Goal: Communication & Community: Answer question/provide support

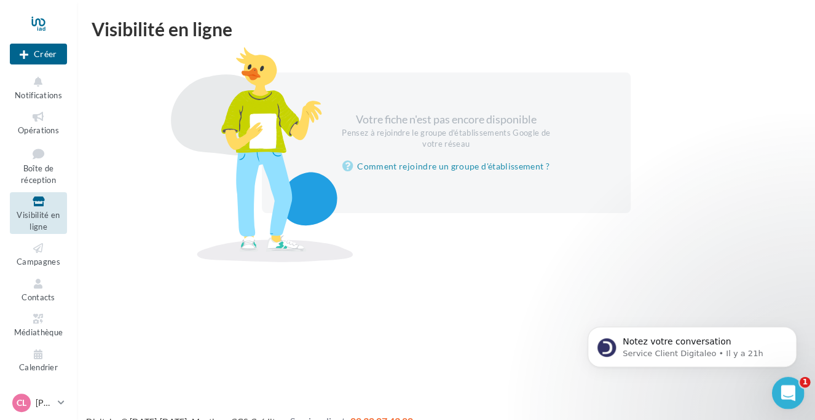
click at [796, 388] on div "Ouvrir le Messenger Intercom" at bounding box center [786, 391] width 41 height 41
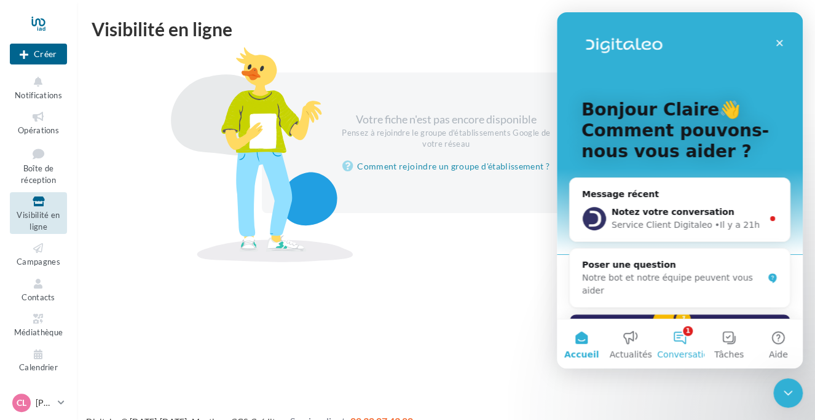
click at [685, 337] on button "1 Conversations" at bounding box center [679, 344] width 49 height 49
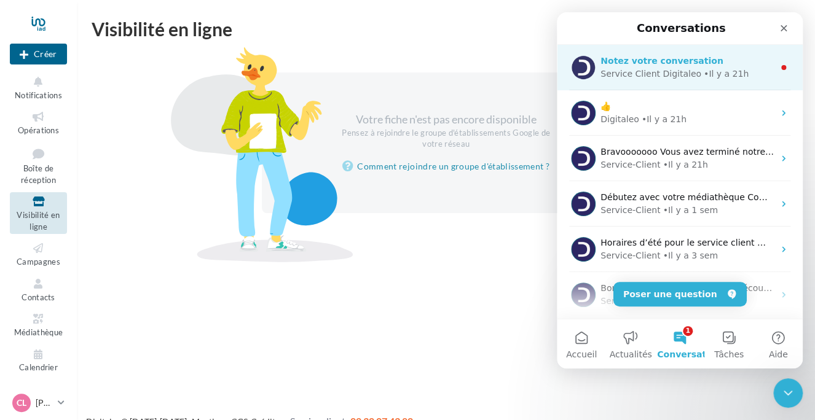
click at [680, 71] on div "Service Client Digitaleo" at bounding box center [650, 74] width 101 height 13
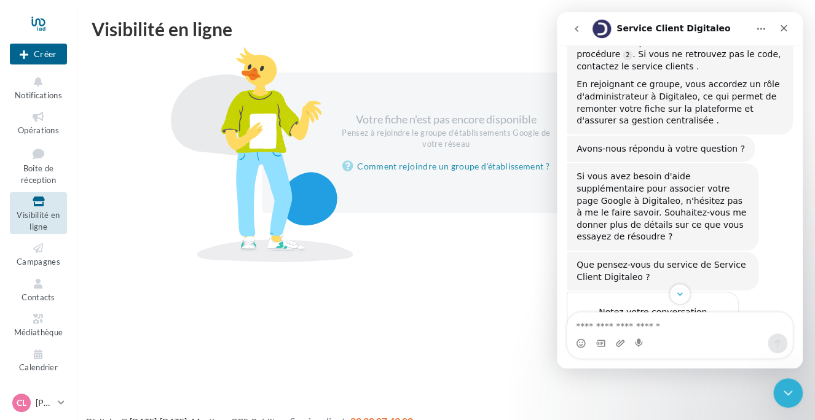
scroll to position [457, 0]
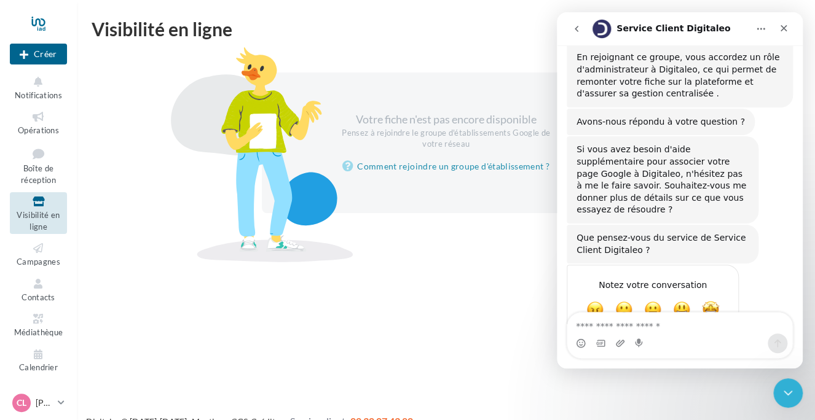
click at [583, 28] on button "go back" at bounding box center [576, 28] width 23 height 23
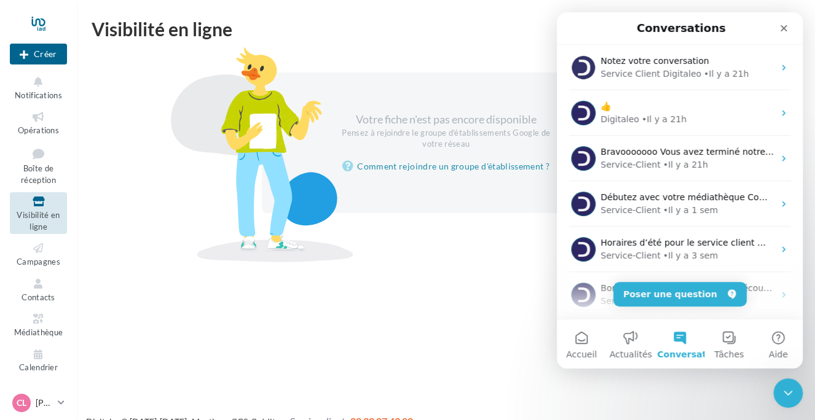
scroll to position [0, 0]
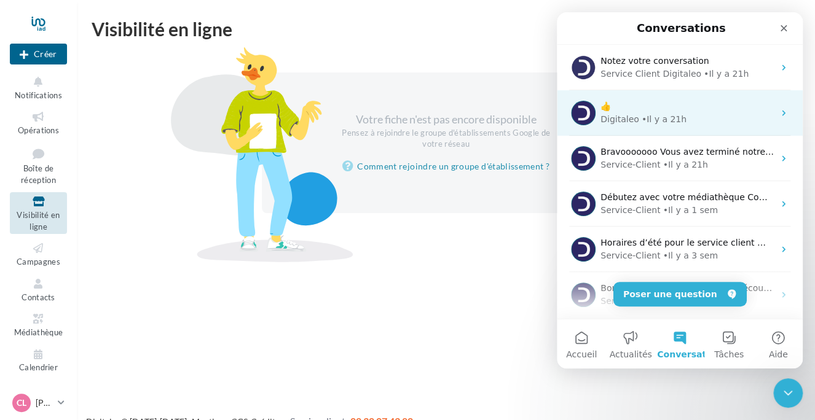
click at [656, 111] on div "👍" at bounding box center [686, 106] width 173 height 13
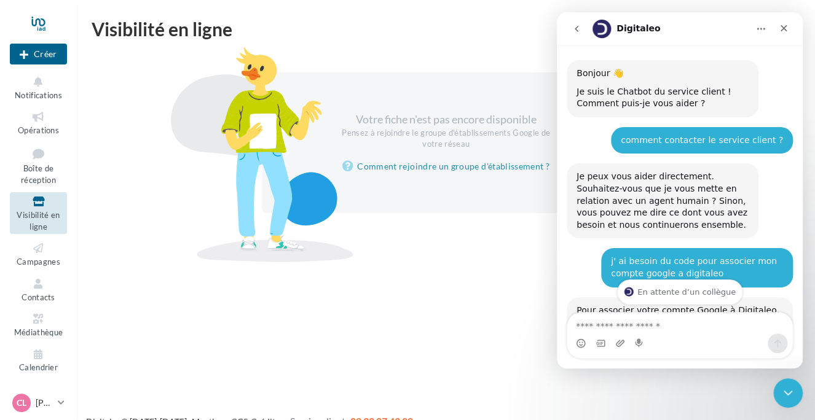
click at [575, 28] on icon "go back" at bounding box center [577, 29] width 4 height 6
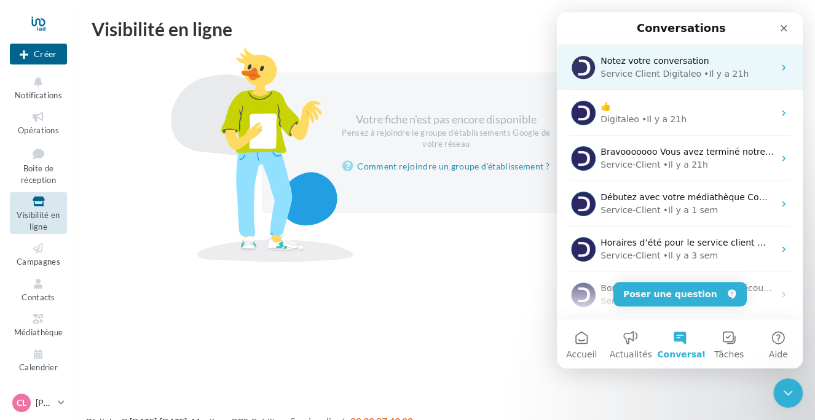
click at [618, 60] on span "Notez votre conversation" at bounding box center [654, 61] width 108 height 10
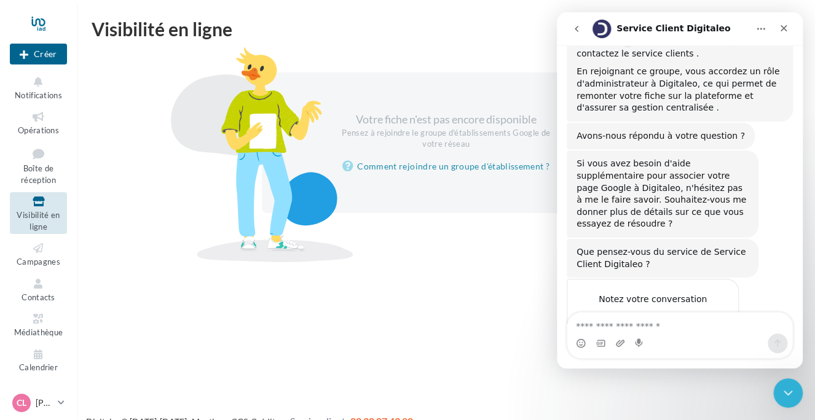
scroll to position [457, 0]
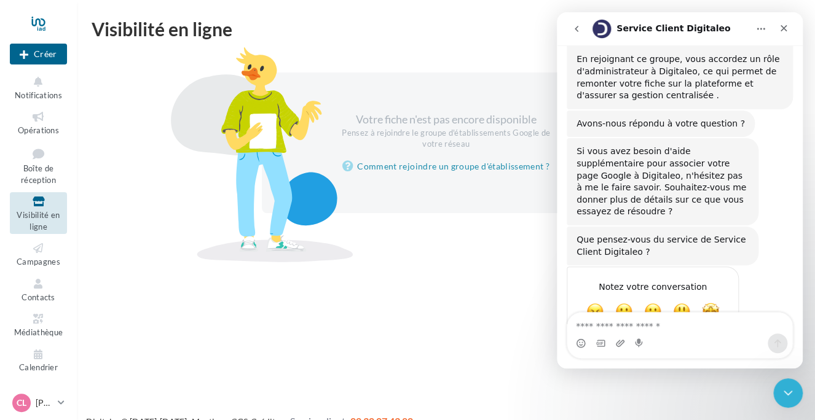
click at [576, 31] on icon "go back" at bounding box center [577, 29] width 10 height 10
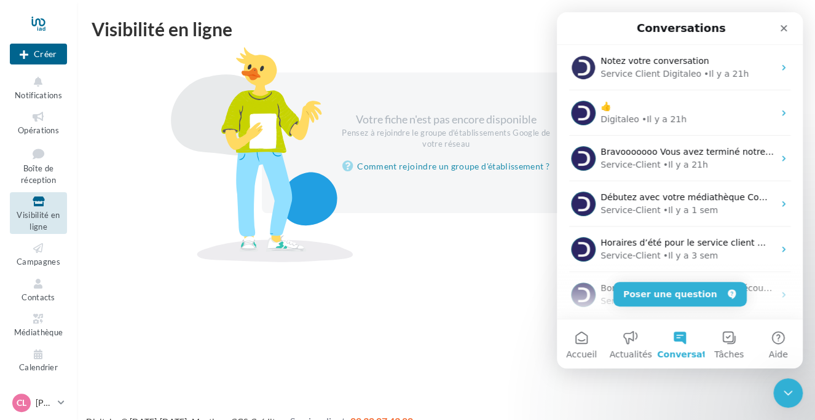
scroll to position [0, 0]
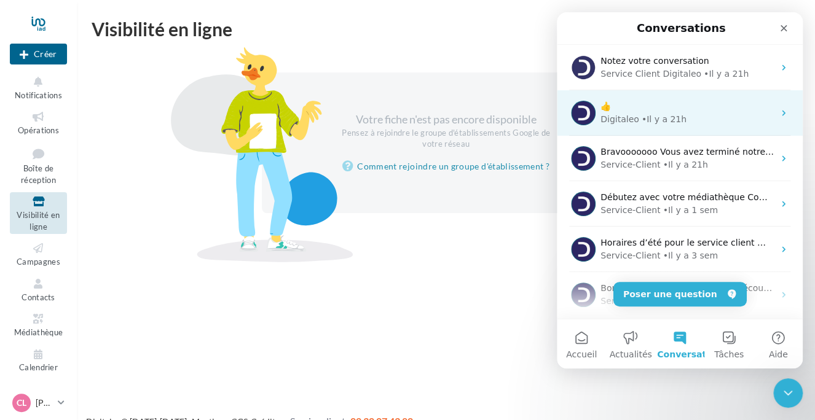
click at [622, 106] on div "👍" at bounding box center [686, 106] width 173 height 13
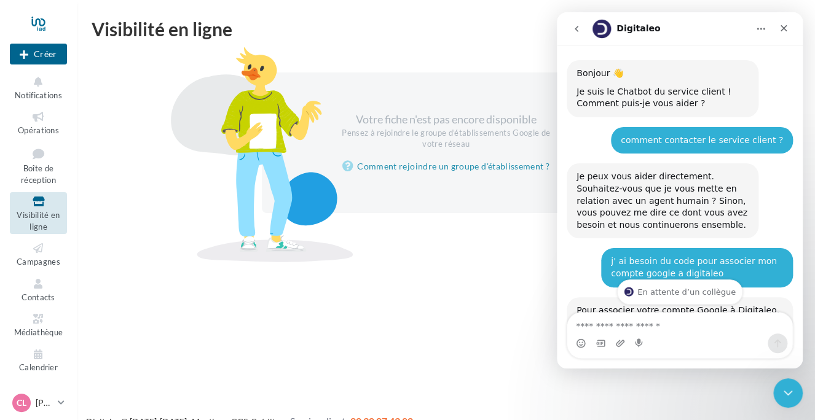
click at [583, 24] on button "go back" at bounding box center [576, 28] width 23 height 23
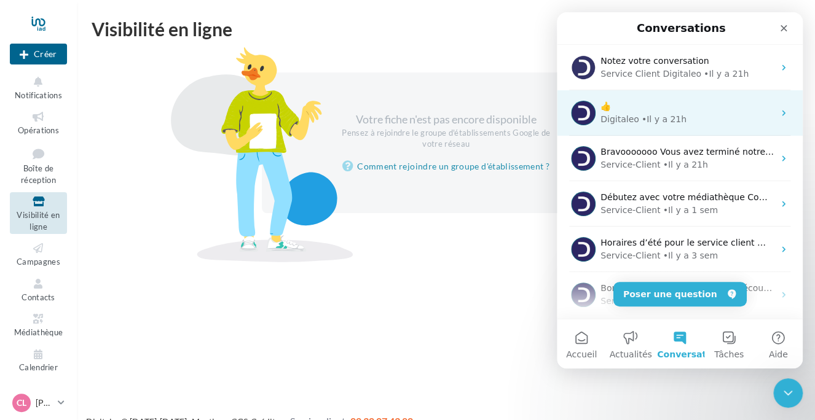
click at [646, 116] on div "• Il y a 21h" at bounding box center [664, 119] width 45 height 13
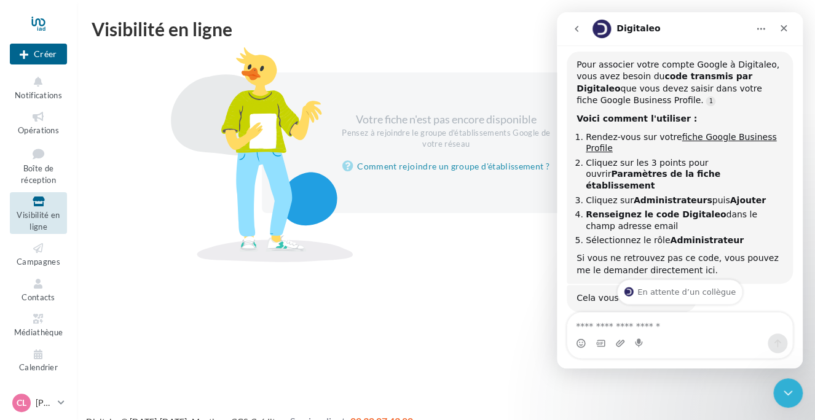
scroll to position [184, 0]
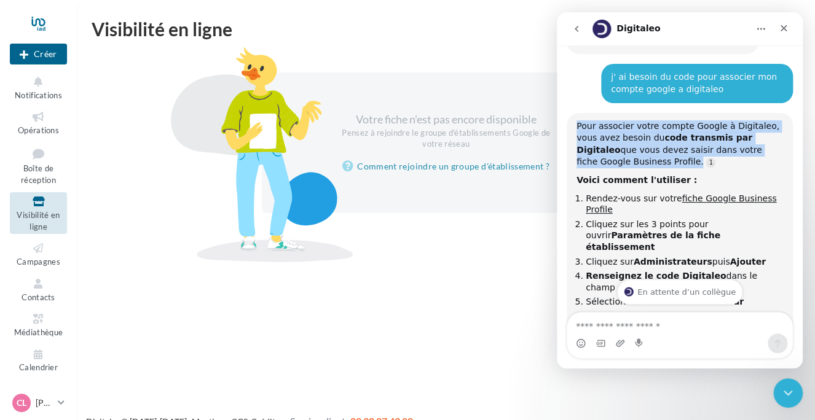
drag, startPoint x: 576, startPoint y: 126, endPoint x: 782, endPoint y: 161, distance: 208.8
click at [782, 161] on div "Pour associer votre compte Google à Digitaleo, vous avez besoin du code transmi…" at bounding box center [680, 229] width 226 height 233
drag, startPoint x: 782, startPoint y: 161, endPoint x: 693, endPoint y: 143, distance: 91.0
copy div "Pour associer votre compte Google à Digitaleo, vous avez besoin du code transmi…"
click at [757, 33] on icon "Accueil" at bounding box center [761, 29] width 10 height 10
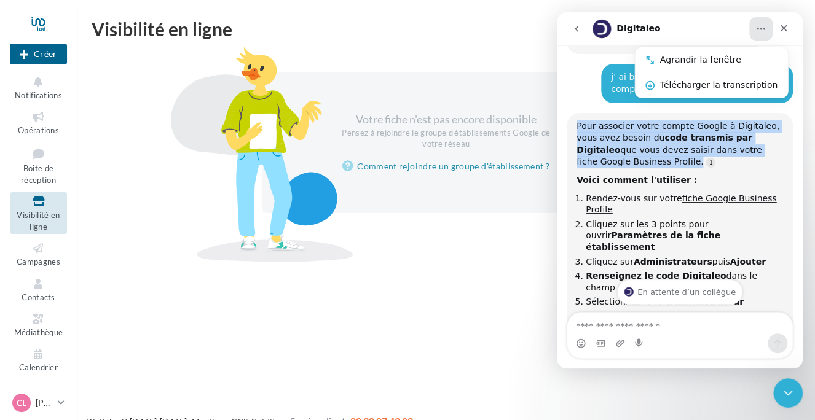
click at [580, 29] on icon "go back" at bounding box center [577, 29] width 10 height 10
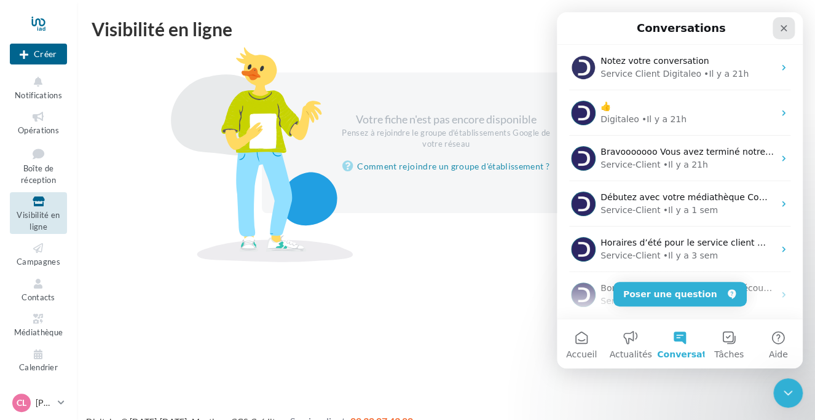
click at [782, 31] on icon "Fermer" at bounding box center [784, 28] width 10 height 10
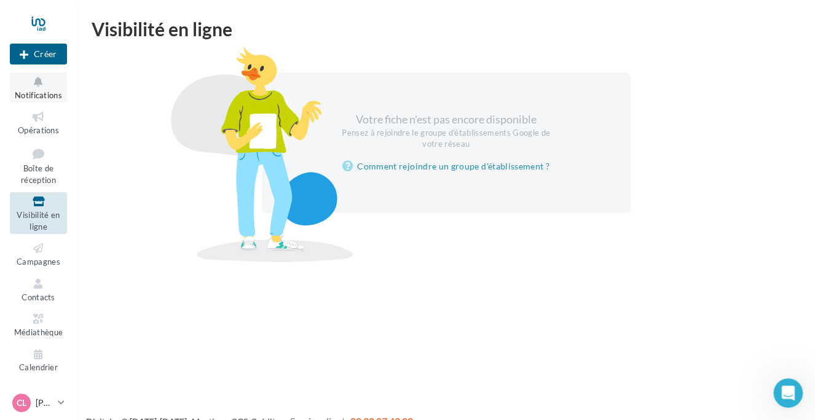
click at [35, 88] on icon at bounding box center [39, 82] width 50 height 14
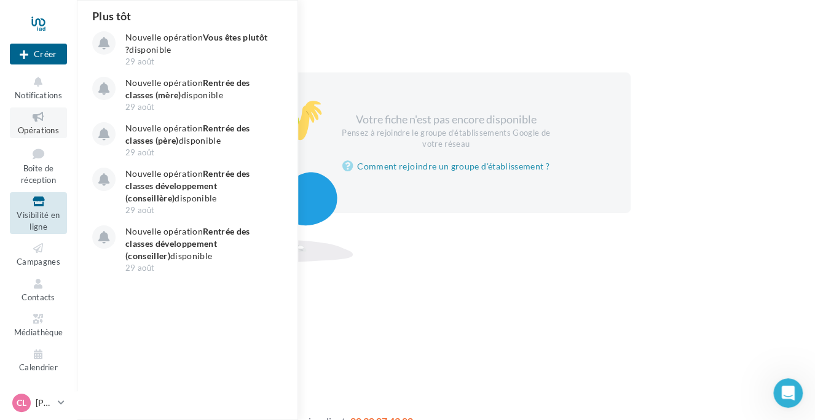
click at [41, 128] on span "Opérations" at bounding box center [38, 130] width 41 height 10
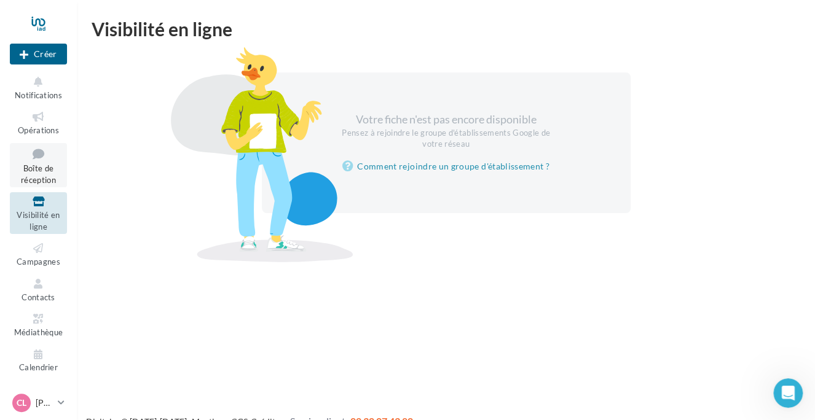
drag, startPoint x: 39, startPoint y: 175, endPoint x: 39, endPoint y: 194, distance: 19.1
click at [39, 176] on link "Boîte de réception" at bounding box center [38, 165] width 57 height 45
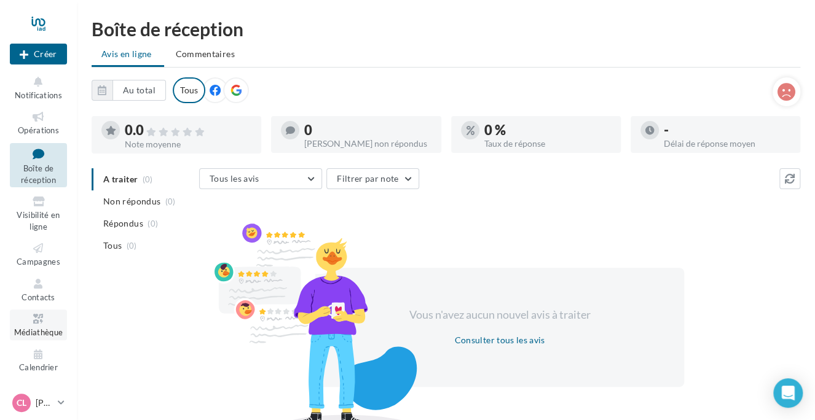
click at [42, 318] on icon at bounding box center [39, 319] width 50 height 14
